Goal: Complete application form: Complete application form

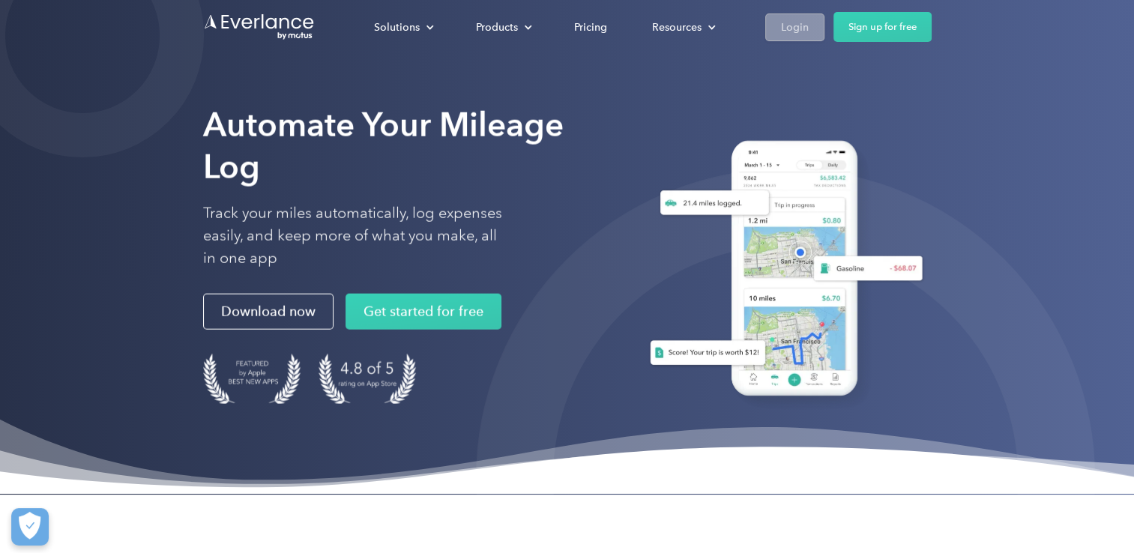
click at [796, 27] on div "Login" at bounding box center [795, 27] width 28 height 19
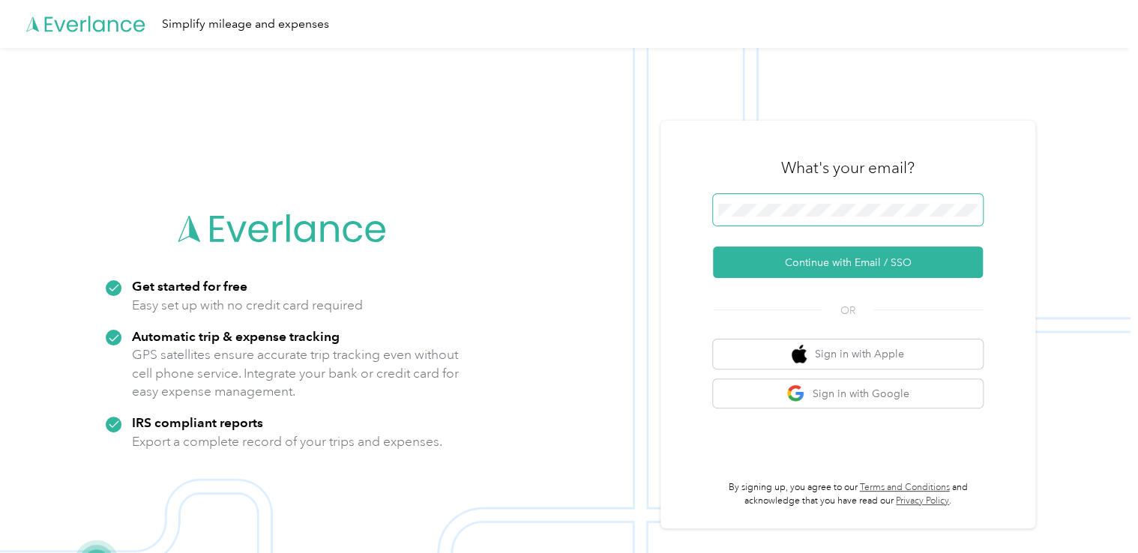
click at [864, 222] on span at bounding box center [848, 209] width 270 height 31
click at [713, 247] on button "Continue with Email / SSO" at bounding box center [848, 262] width 270 height 31
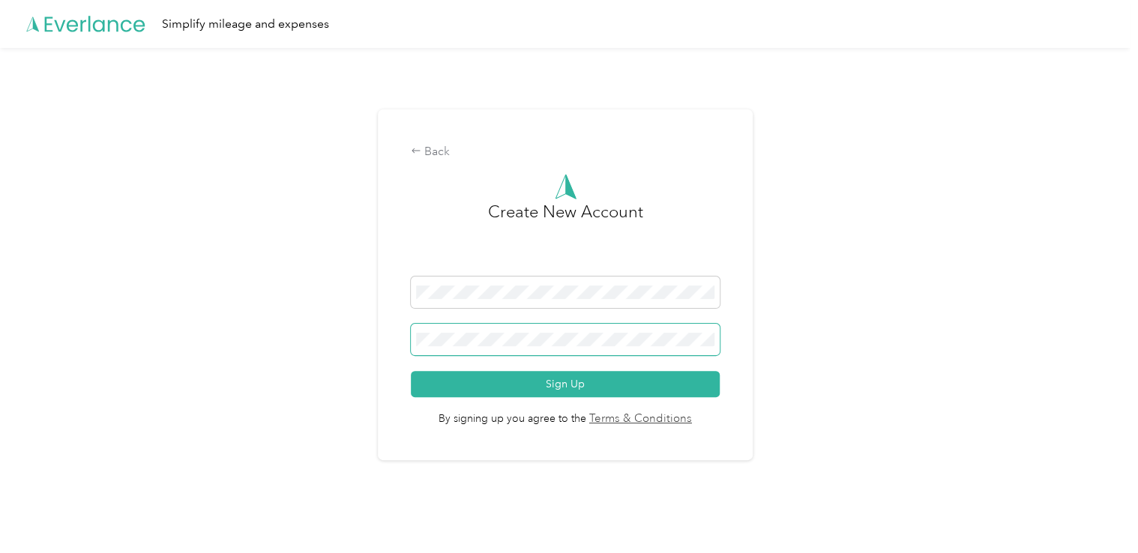
click at [606, 331] on span at bounding box center [565, 339] width 308 height 31
click at [411, 371] on button "Sign Up" at bounding box center [565, 384] width 308 height 26
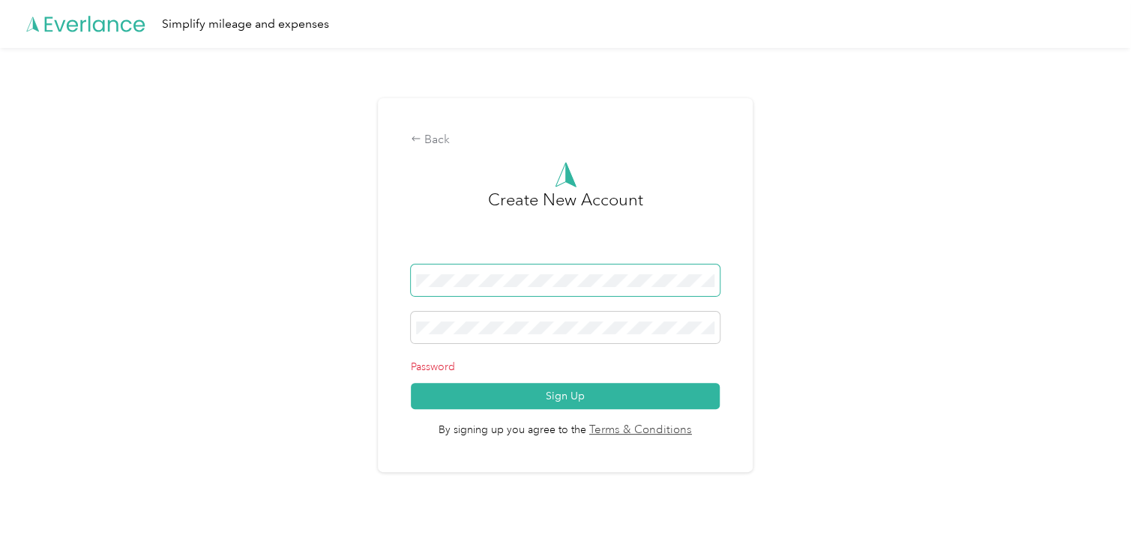
click at [411, 383] on button "Sign Up" at bounding box center [565, 396] width 308 height 26
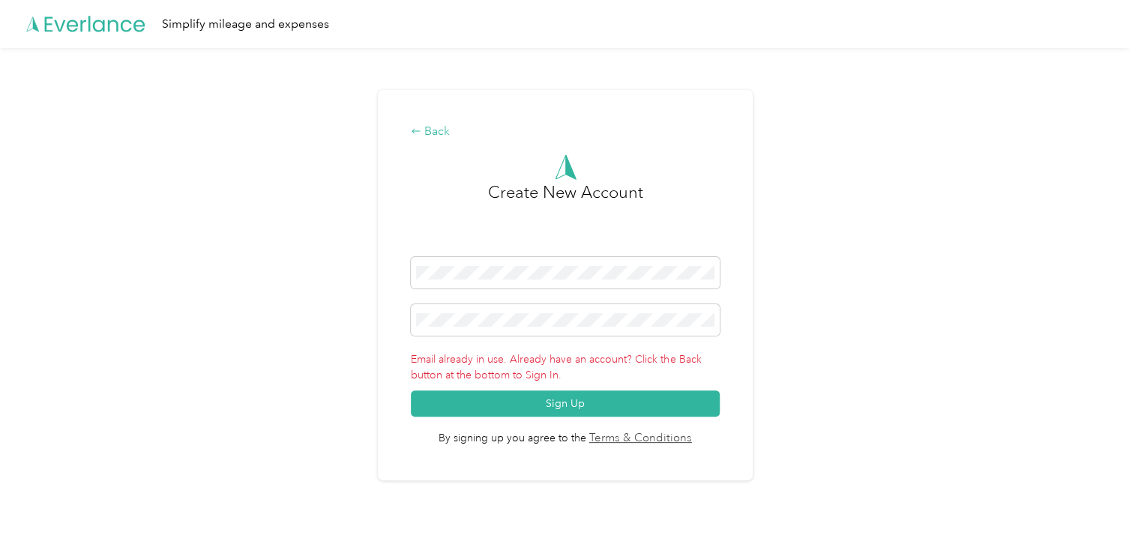
click at [445, 135] on div "Back" at bounding box center [565, 132] width 308 height 18
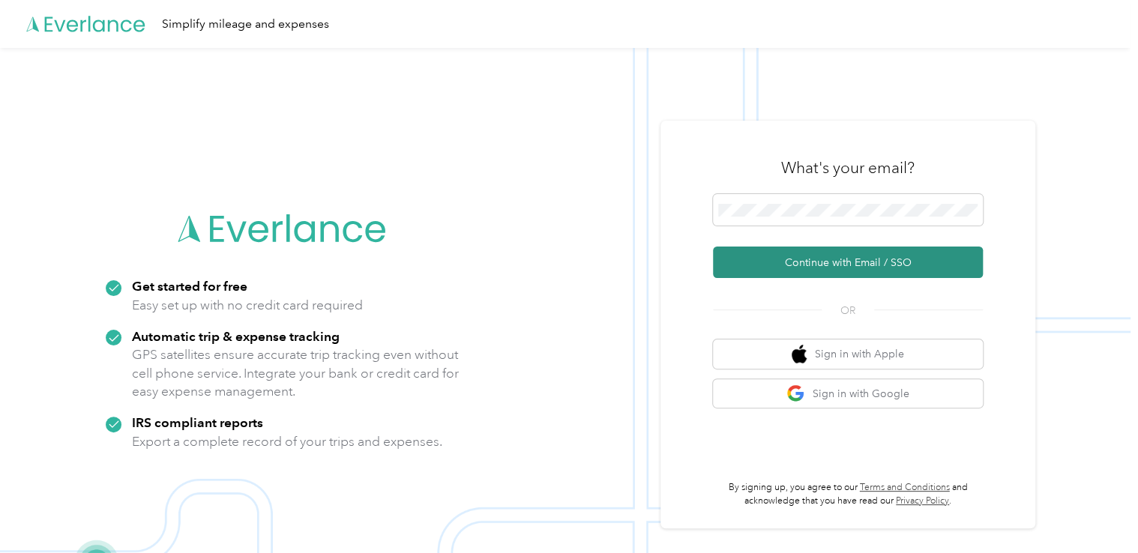
click at [899, 271] on button "Continue with Email / SSO" at bounding box center [848, 262] width 270 height 31
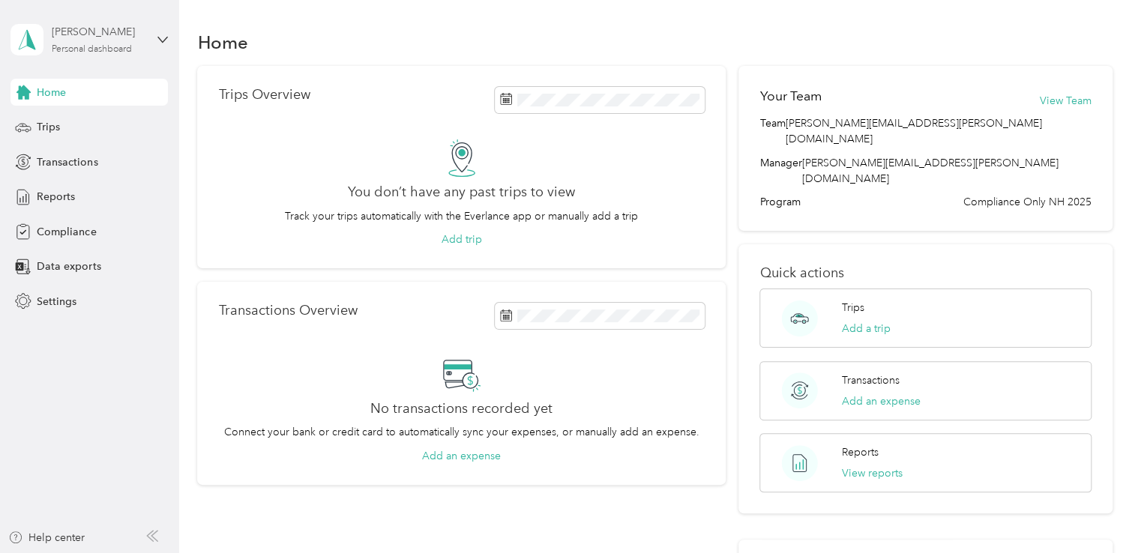
click at [132, 45] on div "Personal dashboard" at bounding box center [92, 49] width 80 height 9
click at [155, 238] on div "Compliance" at bounding box center [88, 231] width 157 height 27
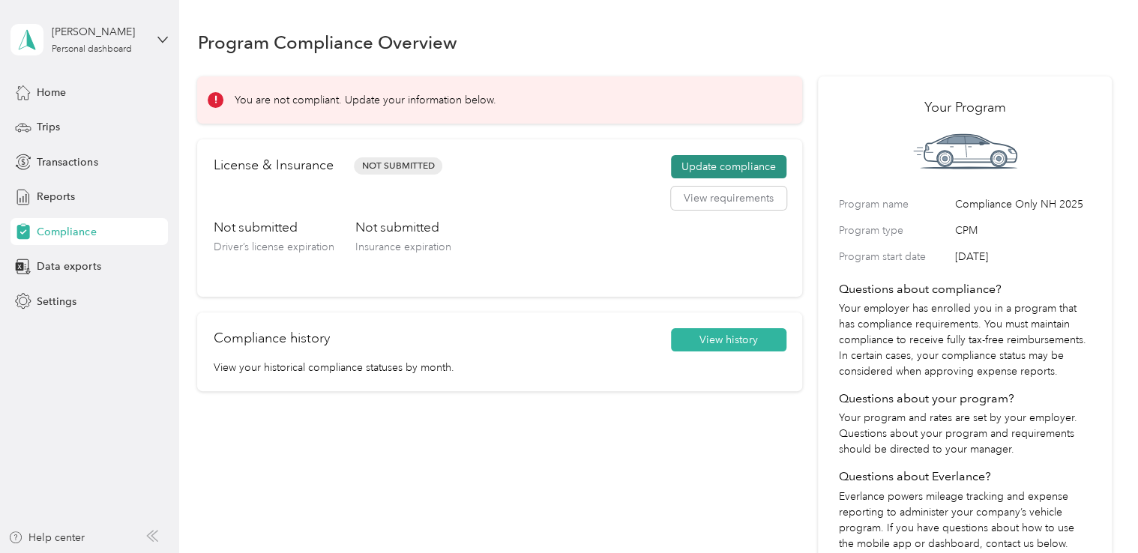
click at [694, 162] on button "Update compliance" at bounding box center [728, 167] width 115 height 24
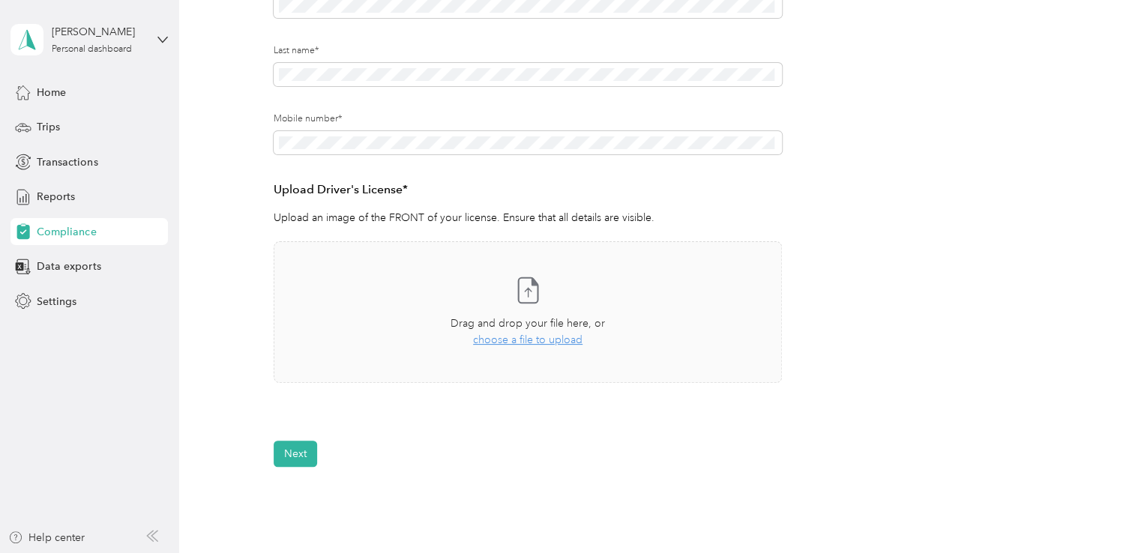
scroll to position [273, 0]
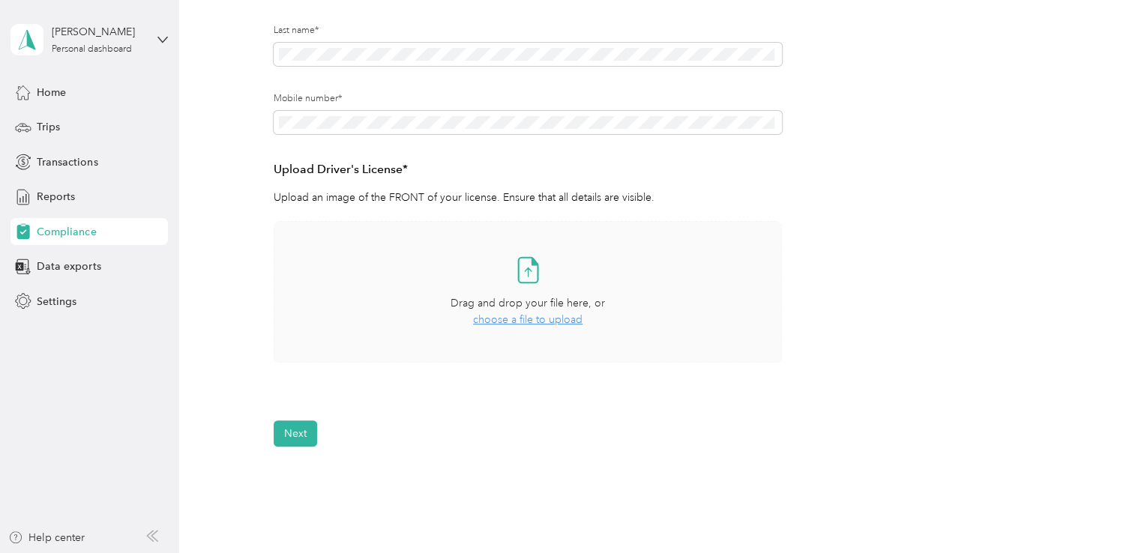
click at [537, 323] on span "choose a file to upload" at bounding box center [527, 319] width 109 height 13
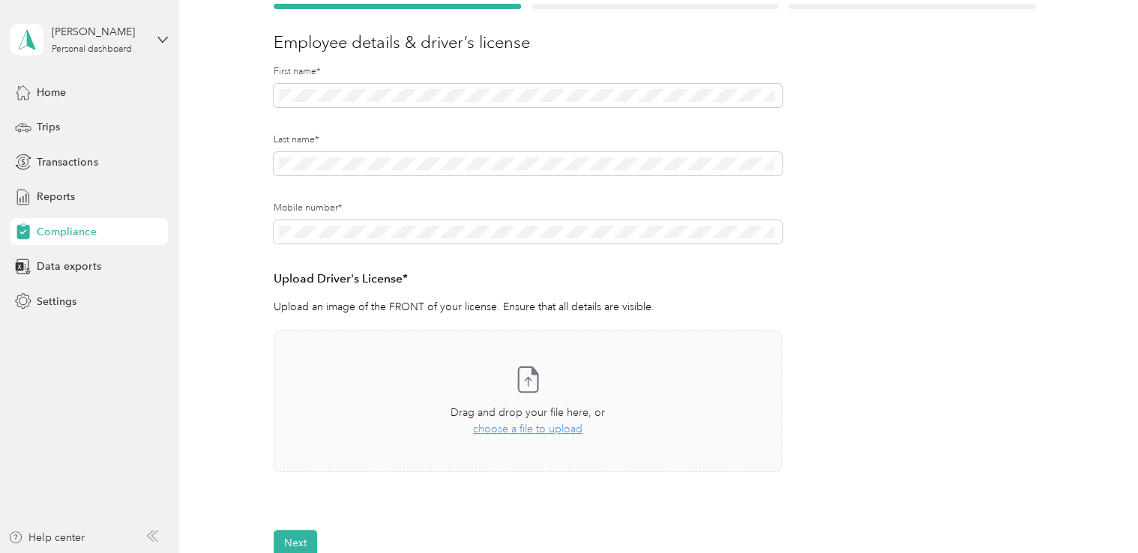
scroll to position [165, 0]
click at [564, 426] on span "choose a file to upload" at bounding box center [527, 427] width 109 height 13
click at [733, 513] on button "View" at bounding box center [742, 514] width 23 height 10
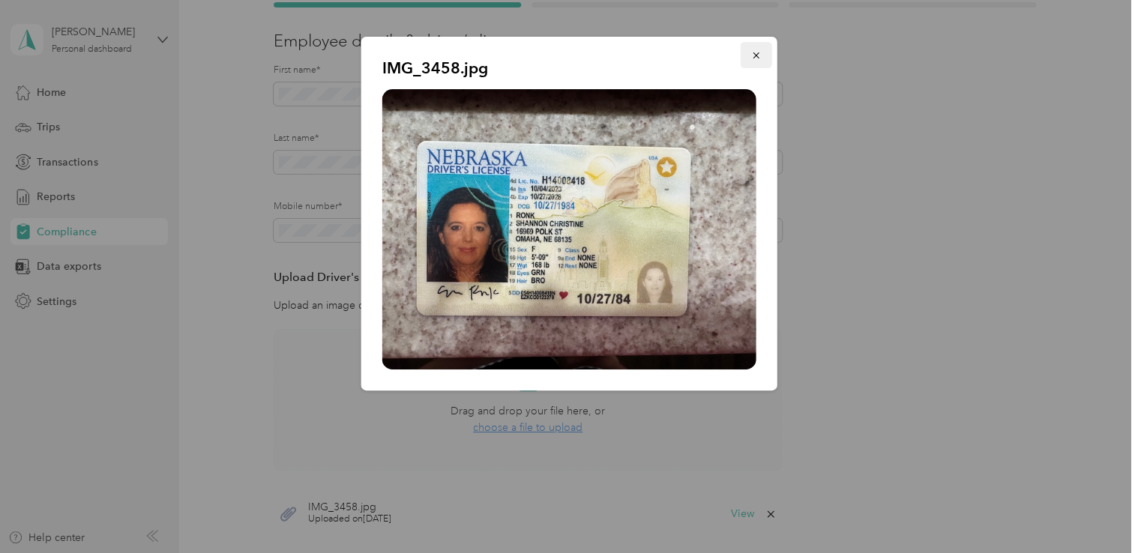
click at [754, 49] on span "button" at bounding box center [756, 55] width 10 height 13
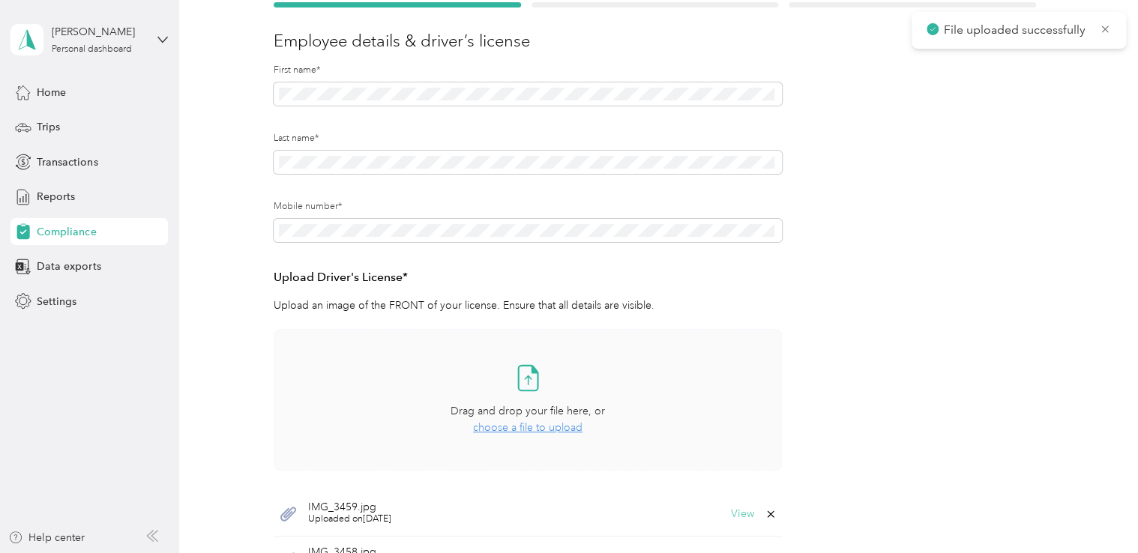
click at [734, 519] on button "View" at bounding box center [742, 514] width 23 height 10
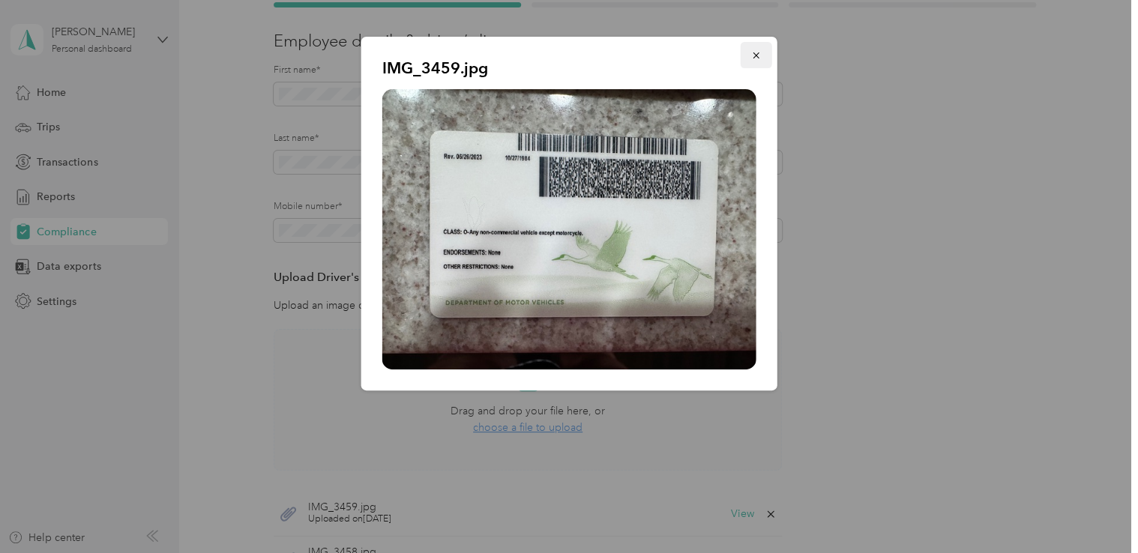
click at [753, 53] on icon "button" at bounding box center [756, 55] width 6 height 6
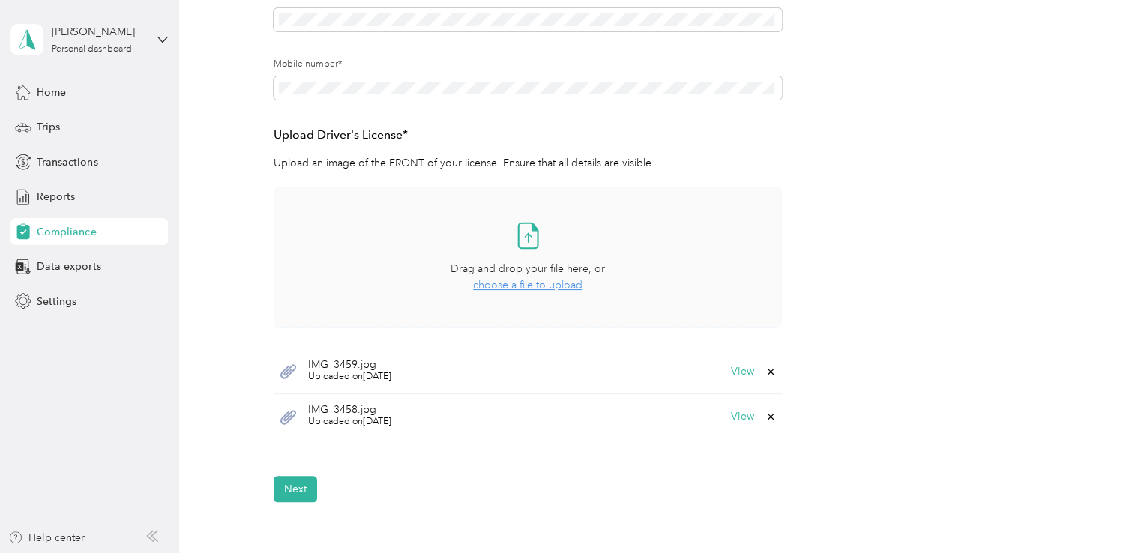
scroll to position [331, 0]
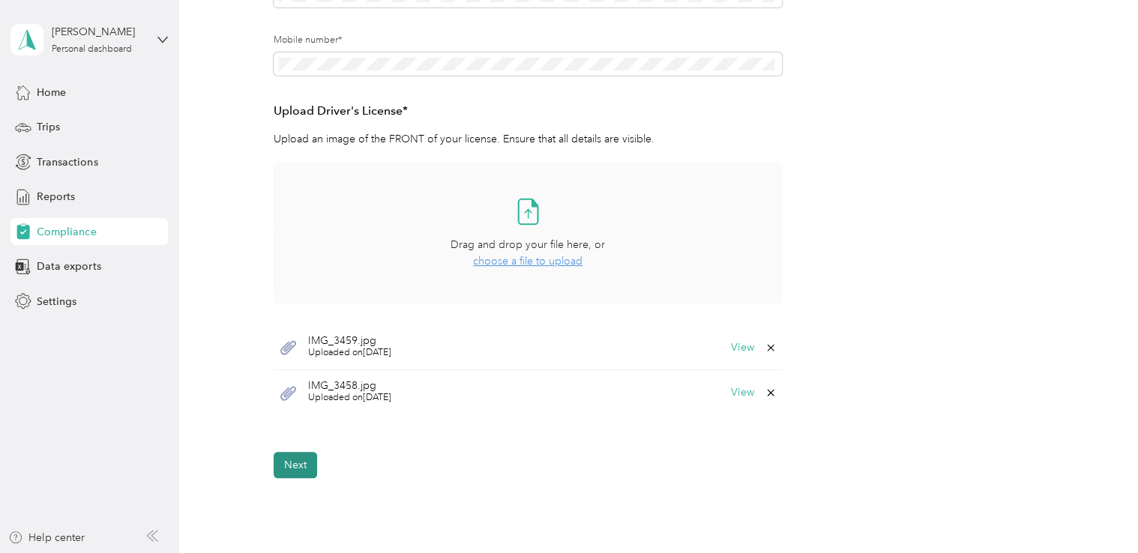
click at [302, 470] on button "Next" at bounding box center [295, 465] width 43 height 26
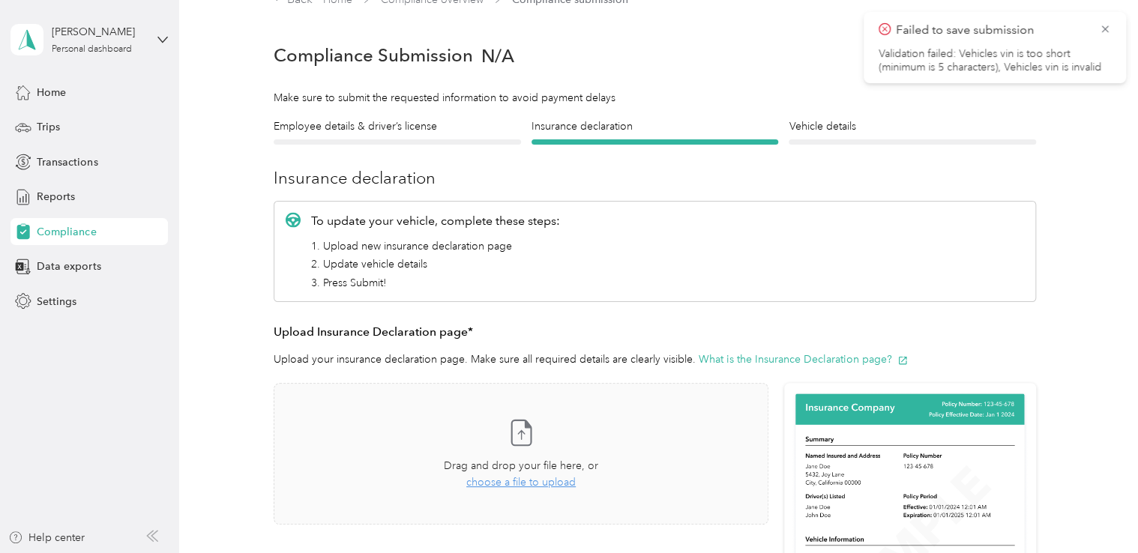
scroll to position [18, 0]
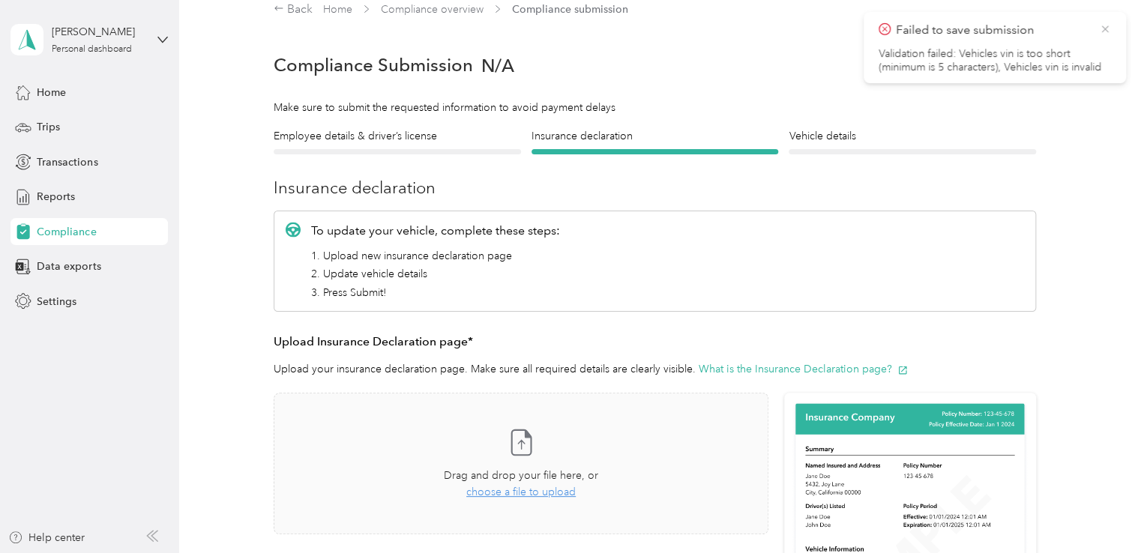
click at [1109, 33] on icon at bounding box center [1105, 28] width 12 height 13
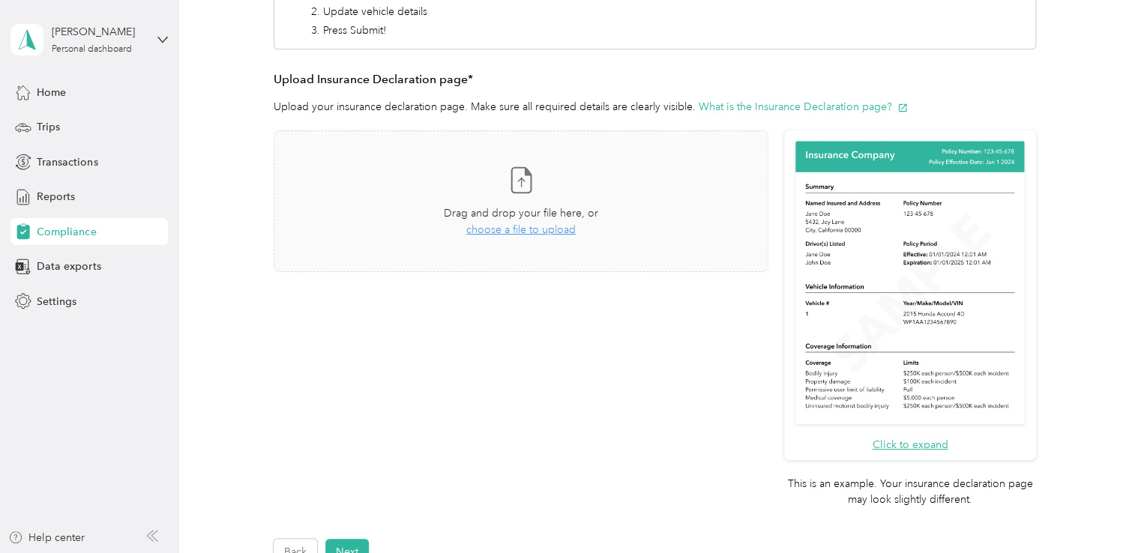
scroll to position [293, 0]
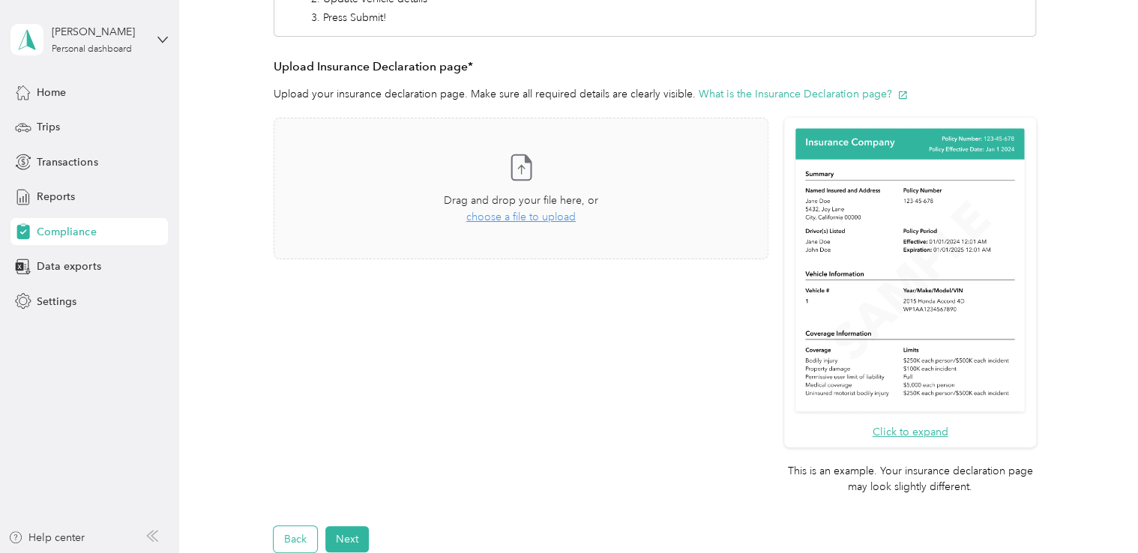
click at [291, 535] on button "Back" at bounding box center [295, 539] width 43 height 26
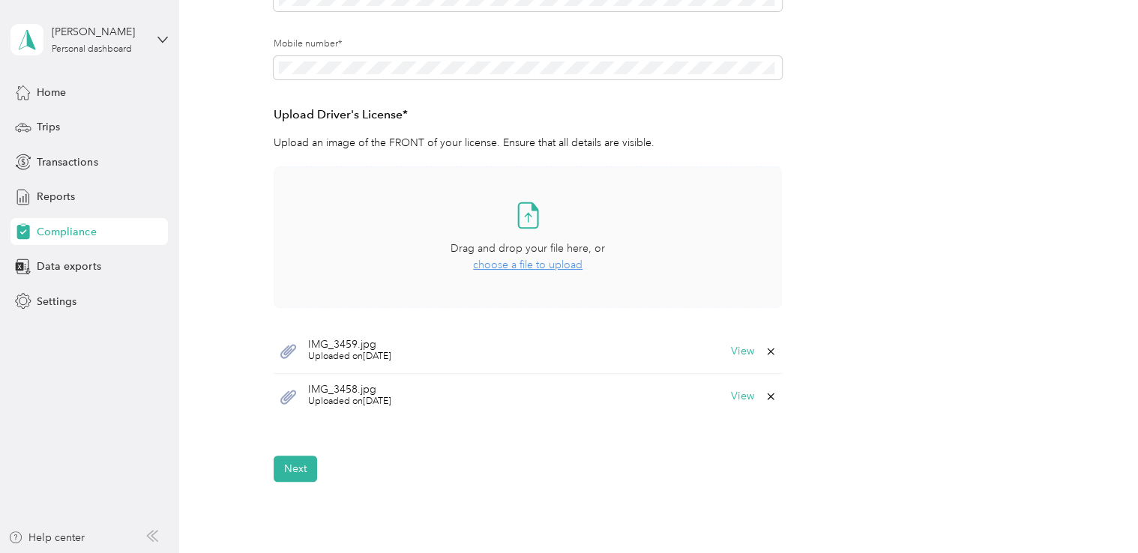
scroll to position [342, 0]
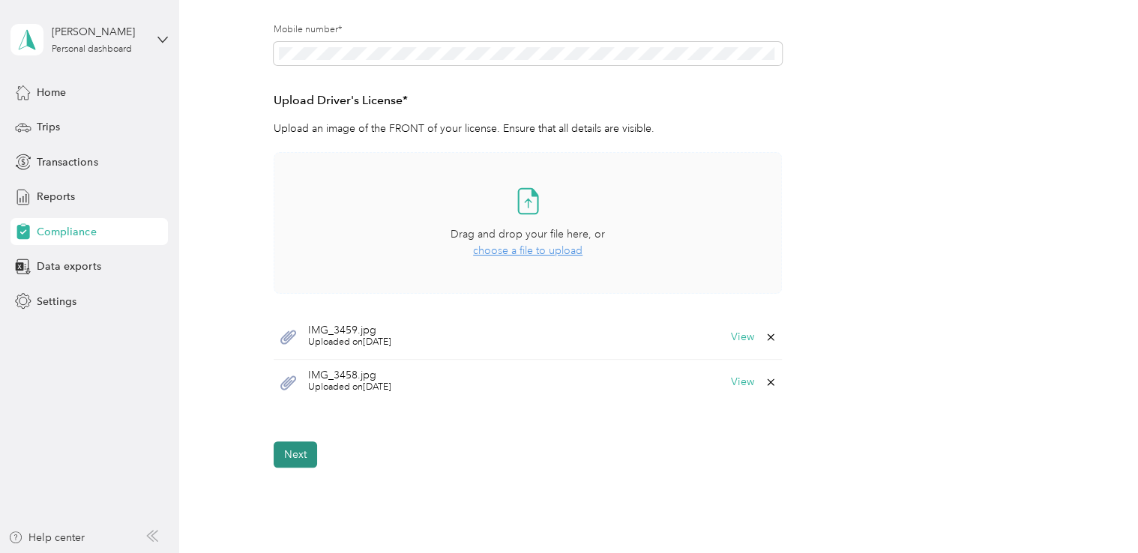
click at [302, 453] on button "Next" at bounding box center [295, 454] width 43 height 26
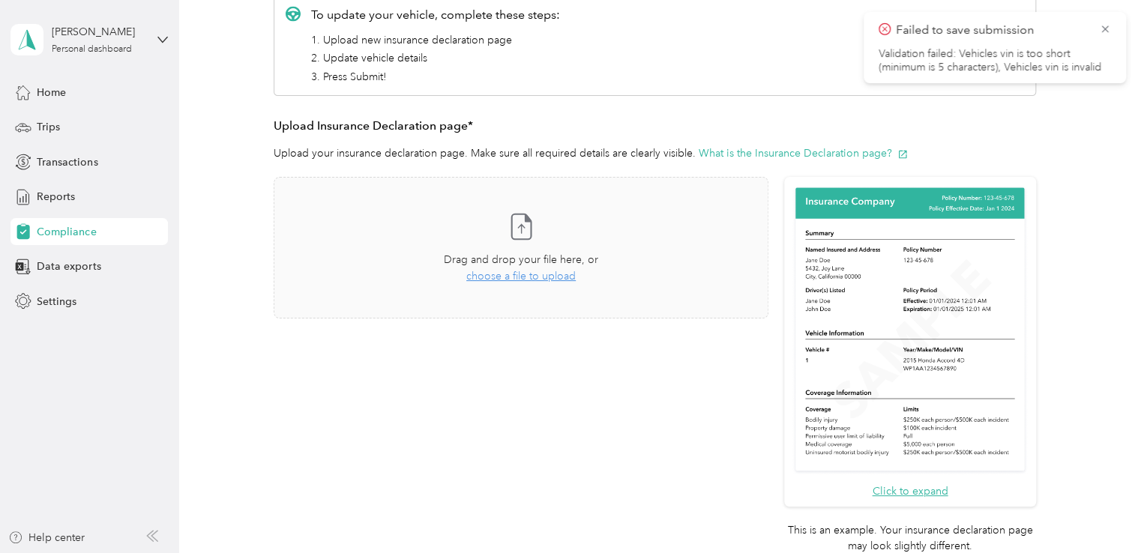
scroll to position [237, 0]
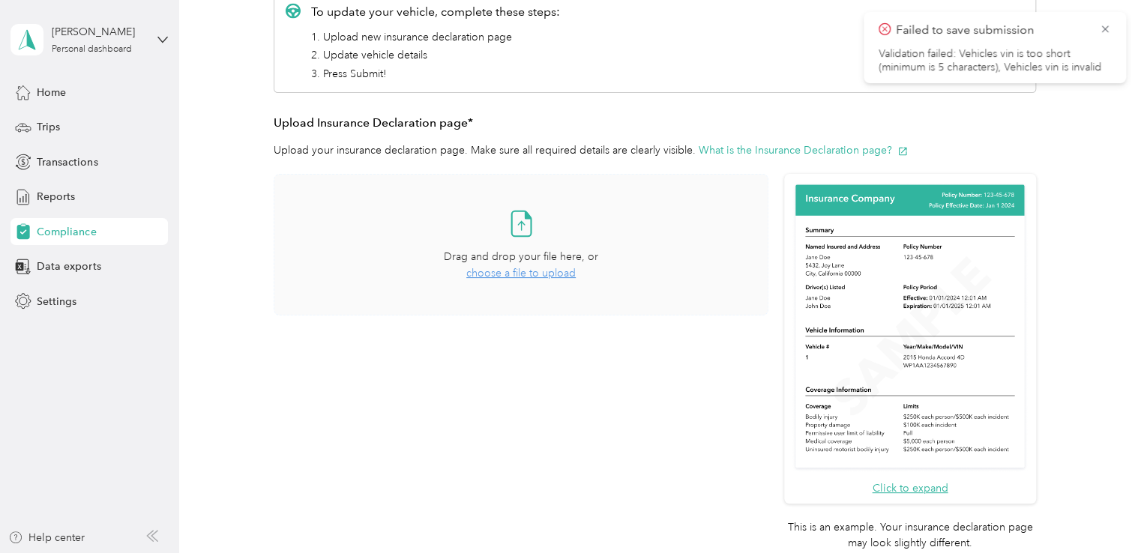
click at [564, 270] on span "choose a file to upload" at bounding box center [520, 273] width 109 height 13
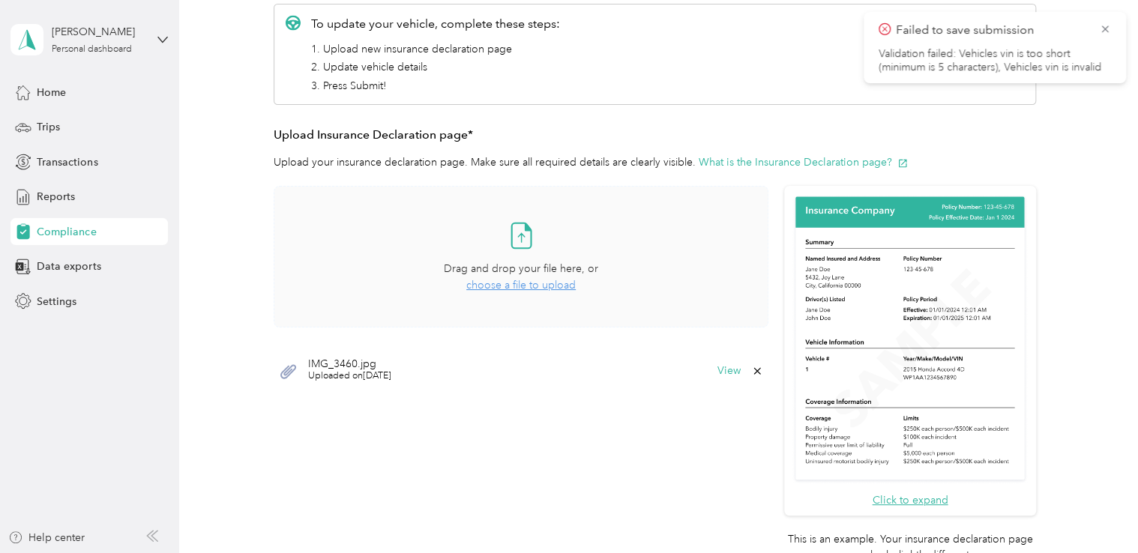
scroll to position [418, 0]
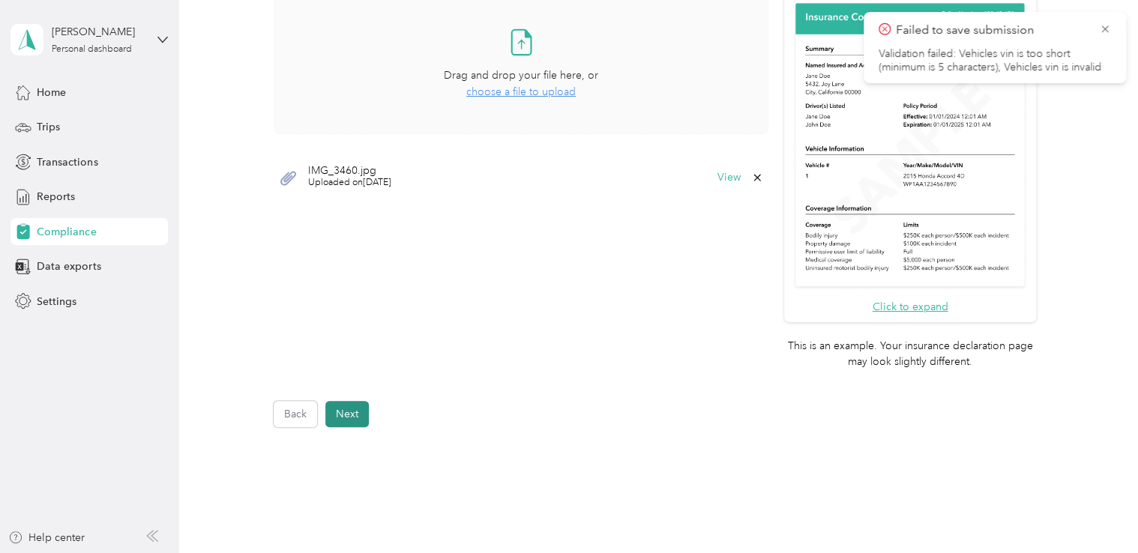
click at [352, 416] on button "Next" at bounding box center [346, 414] width 43 height 26
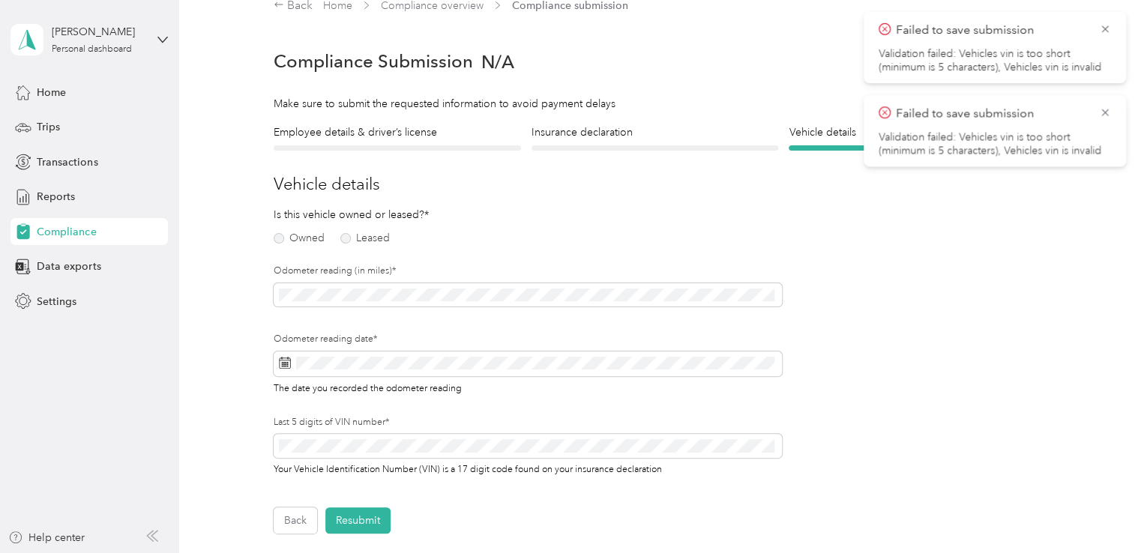
scroll to position [18, 0]
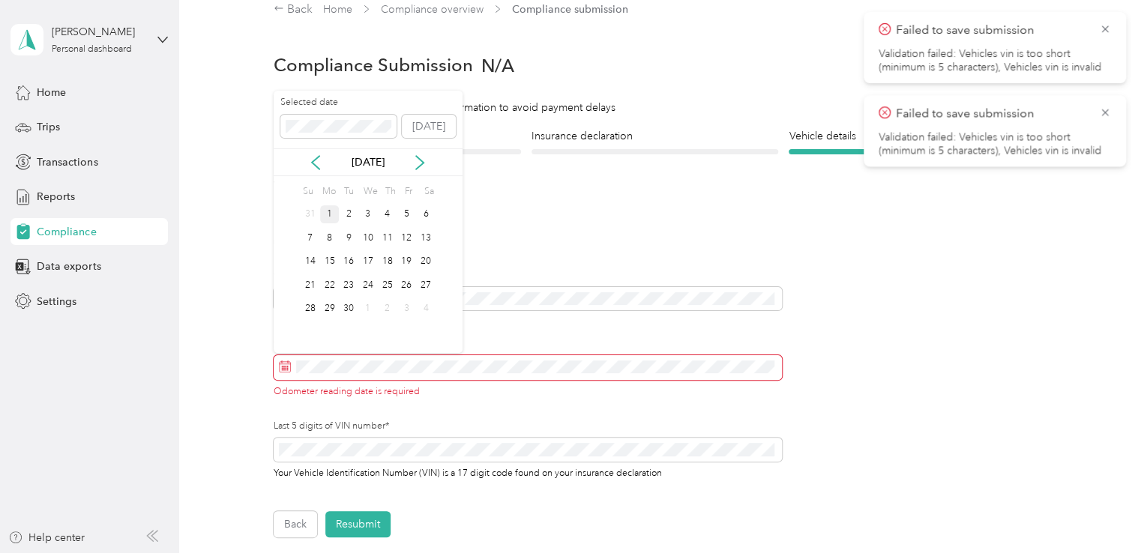
click at [329, 211] on div "1" at bounding box center [329, 214] width 19 height 19
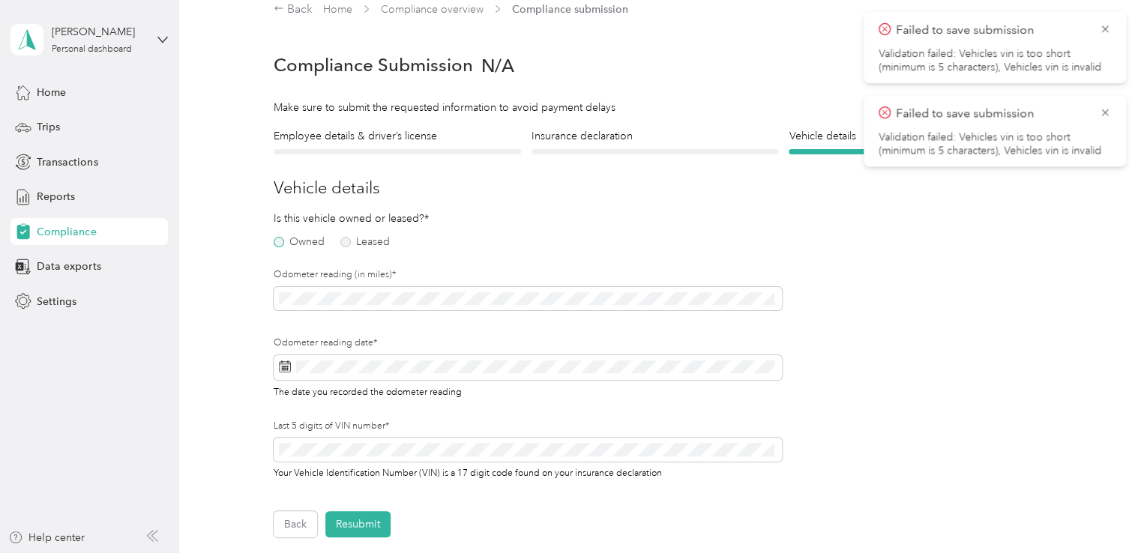
click at [298, 244] on label "Owned" at bounding box center [299, 242] width 51 height 10
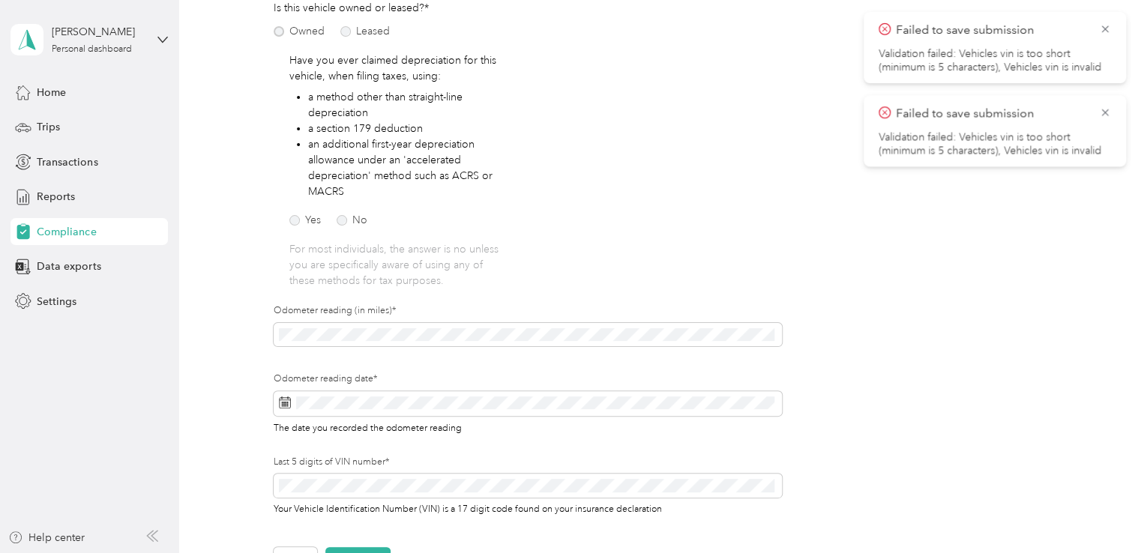
scroll to position [218, 0]
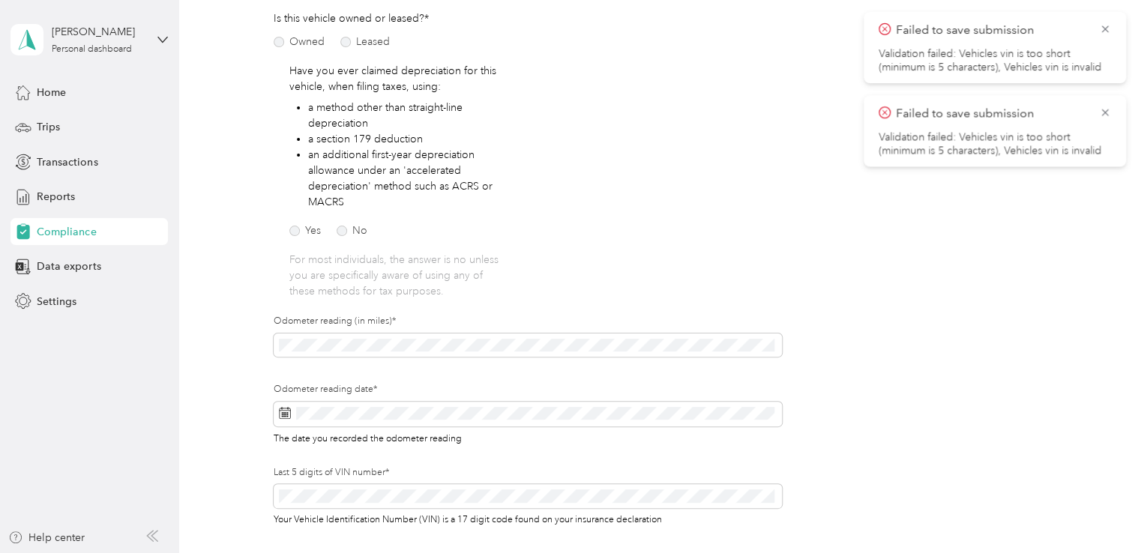
click at [342, 236] on div "Yes No" at bounding box center [360, 230] width 143 height 21
click at [343, 232] on label "No" at bounding box center [352, 231] width 31 height 10
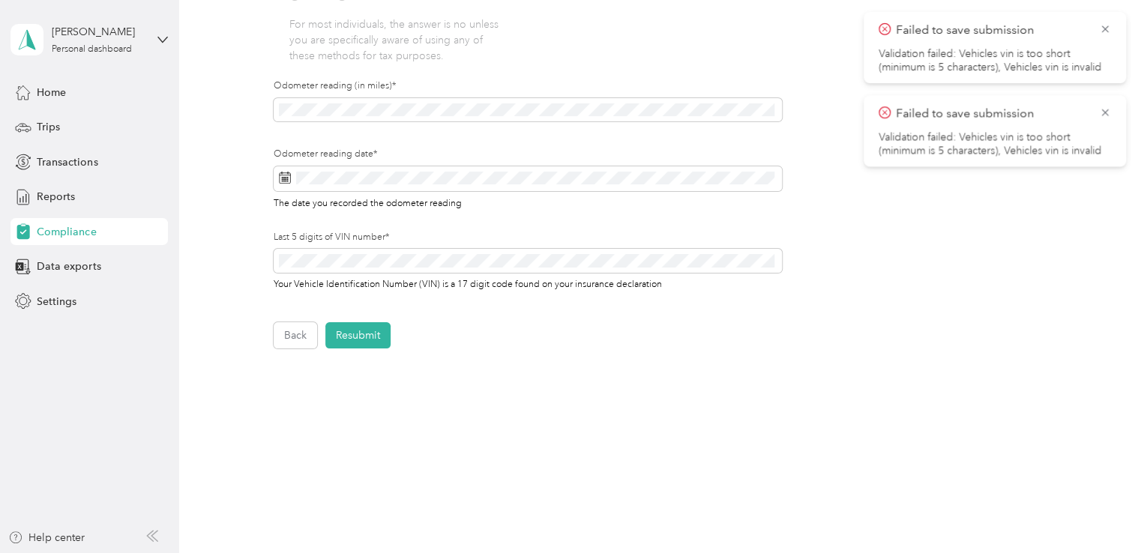
scroll to position [459, 0]
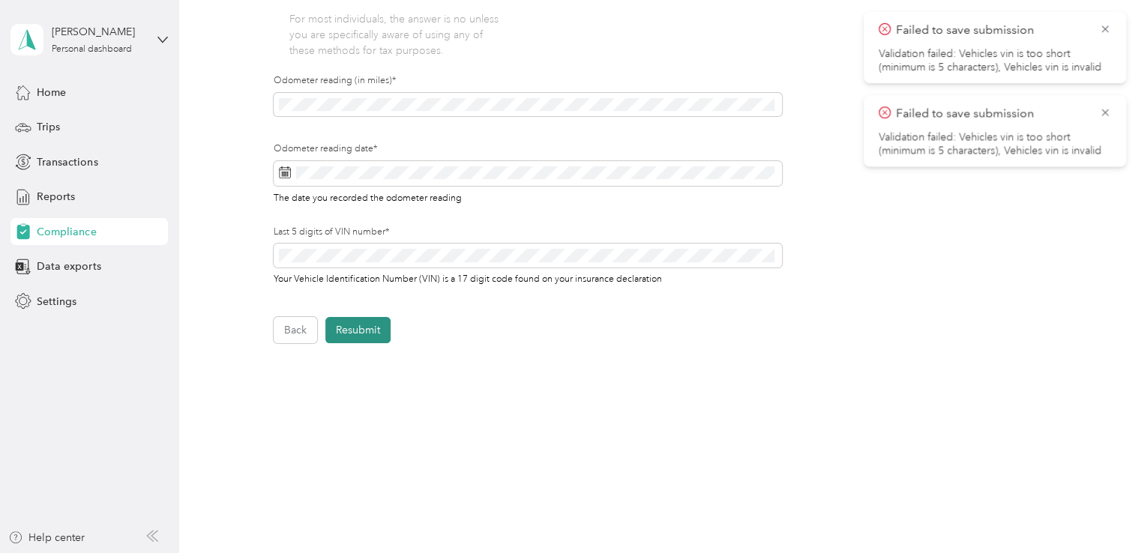
click at [347, 331] on button "Resubmit" at bounding box center [357, 330] width 65 height 26
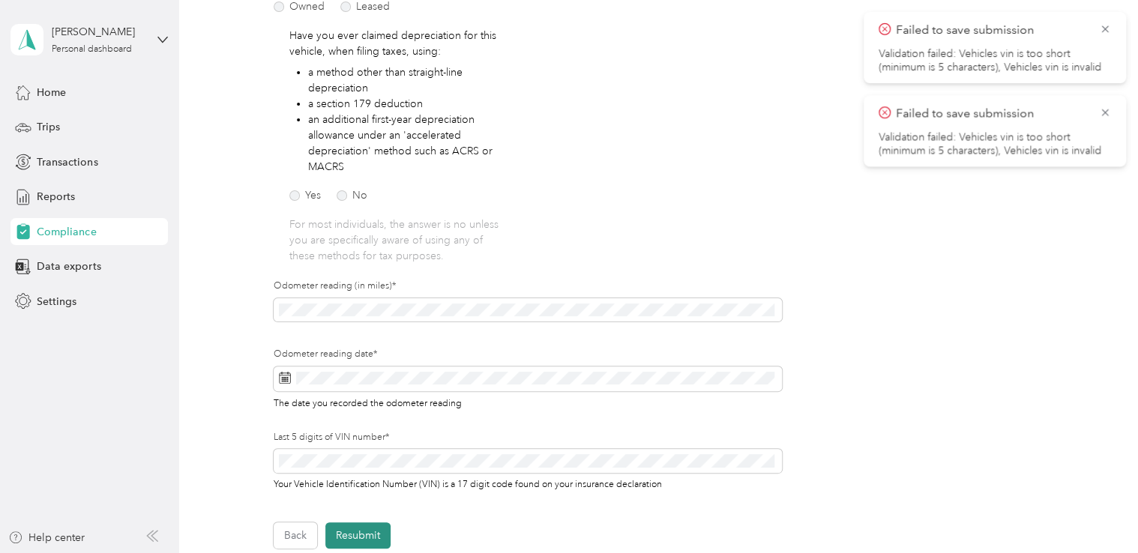
scroll to position [18, 0]
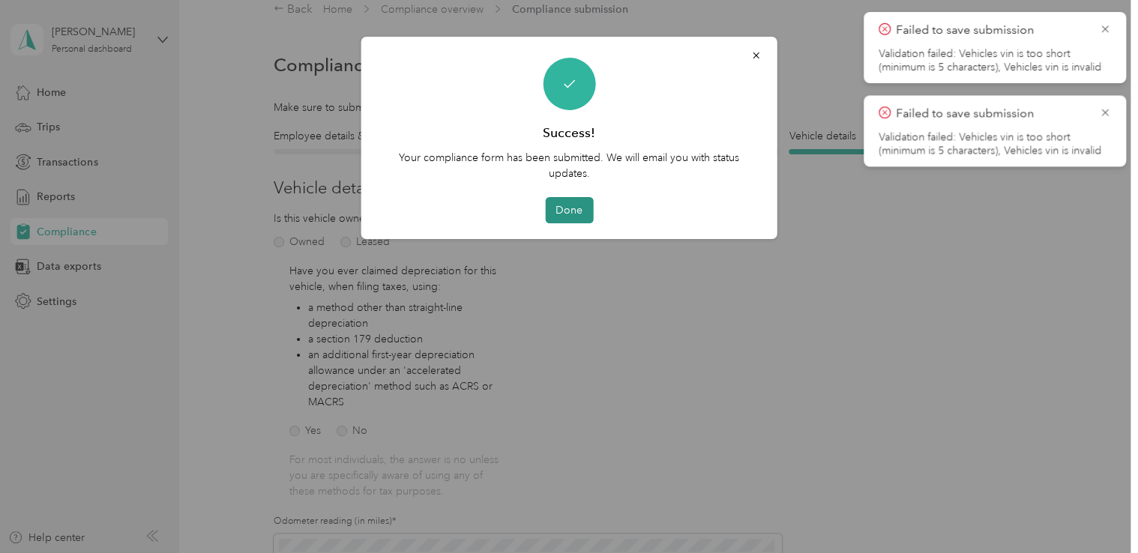
click at [566, 211] on button "Done" at bounding box center [569, 210] width 48 height 26
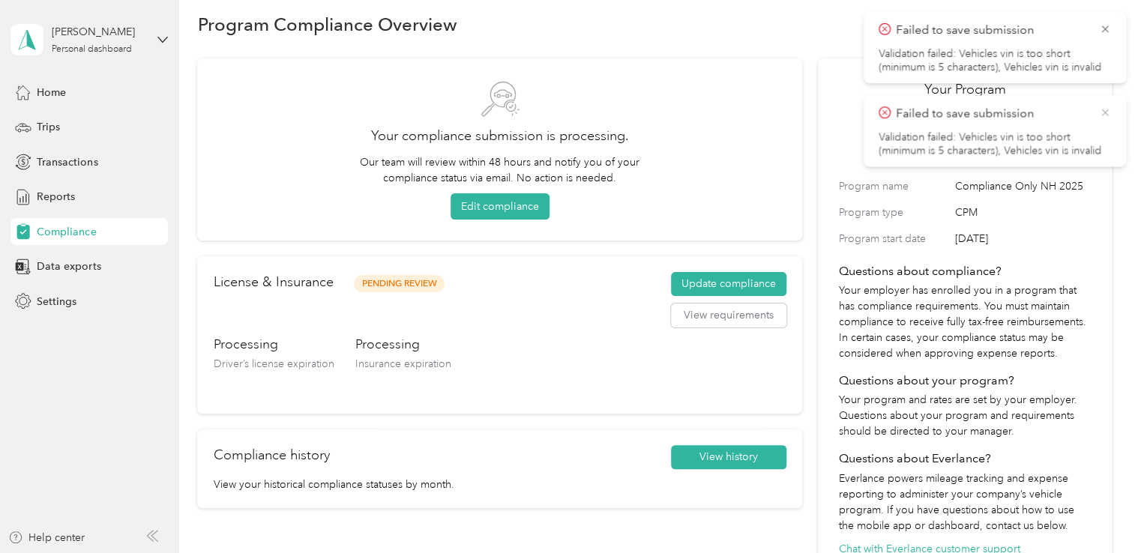
click at [1110, 113] on icon at bounding box center [1105, 112] width 12 height 13
click at [1104, 34] on icon at bounding box center [1105, 28] width 12 height 13
